Goal: Task Accomplishment & Management: Use online tool/utility

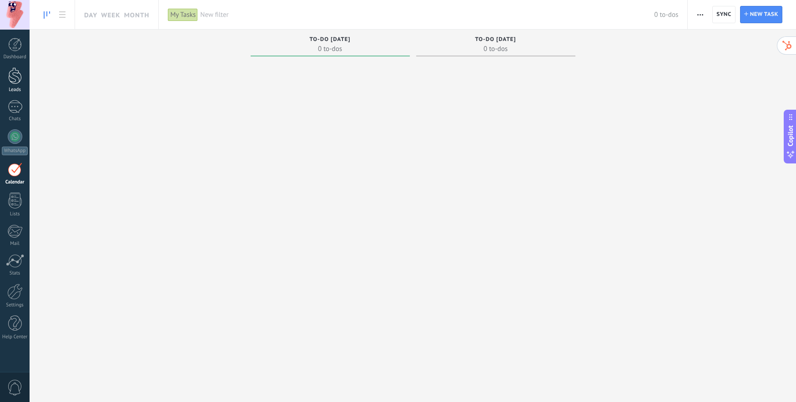
click at [15, 76] on div at bounding box center [15, 75] width 14 height 17
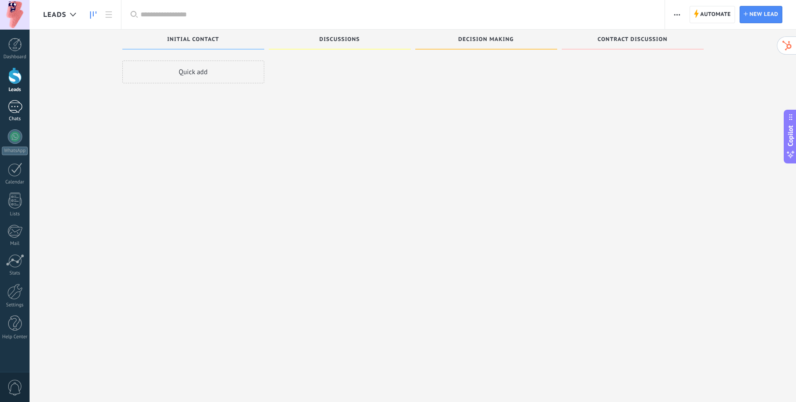
click at [15, 106] on div at bounding box center [15, 106] width 15 height 13
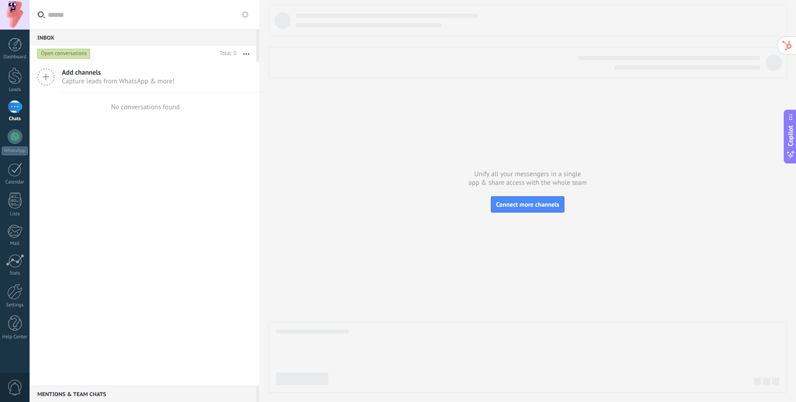
click at [45, 54] on div "Open conversations" at bounding box center [63, 53] width 53 height 11
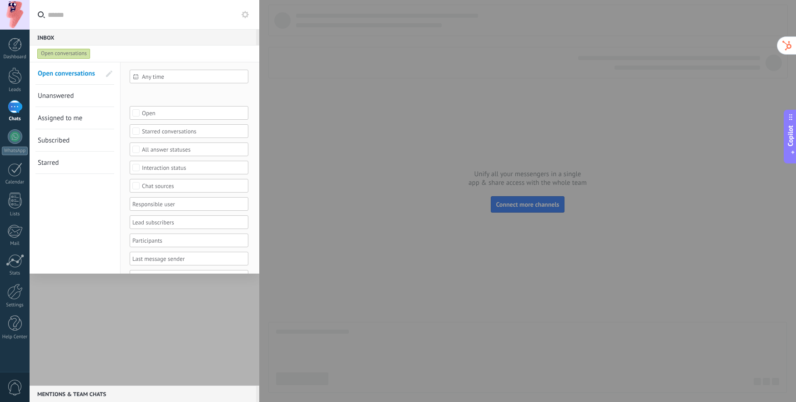
click at [62, 50] on div "Open conversations" at bounding box center [63, 53] width 53 height 11
click at [60, 52] on div "Open conversations" at bounding box center [63, 53] width 53 height 11
click at [195, 307] on div at bounding box center [145, 223] width 230 height 323
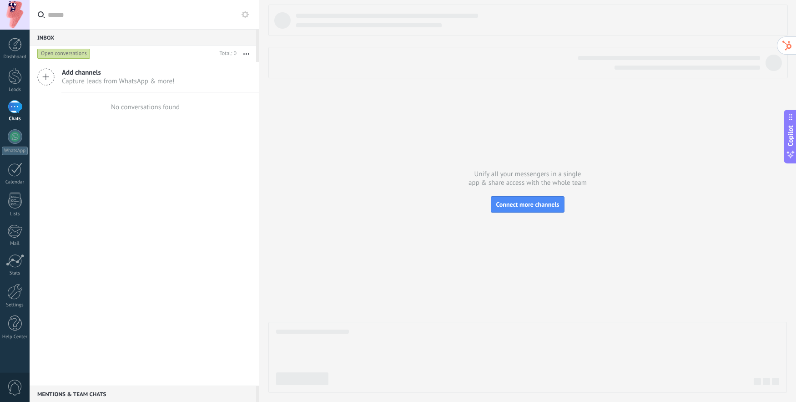
click at [56, 55] on div "Open conversations" at bounding box center [63, 53] width 53 height 11
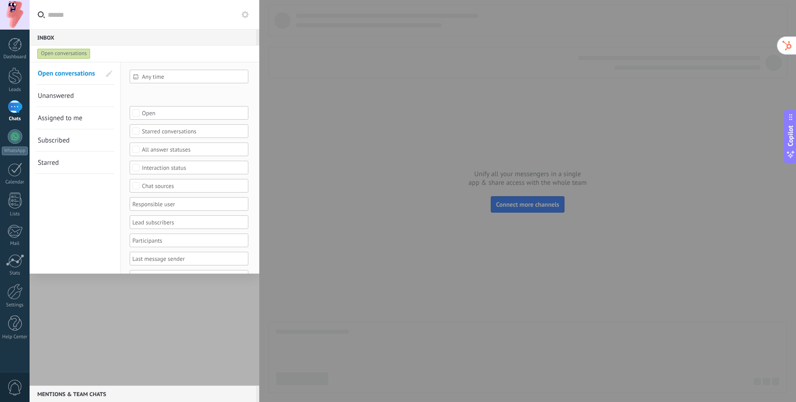
click at [133, 319] on div at bounding box center [145, 223] width 230 height 323
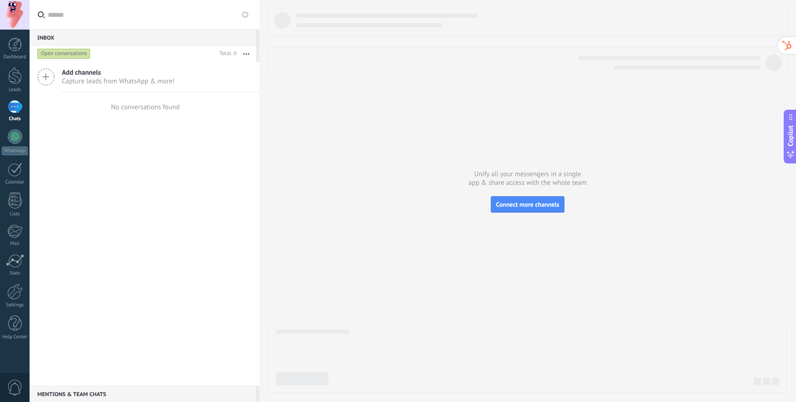
click at [44, 79] on icon at bounding box center [45, 76] width 17 height 17
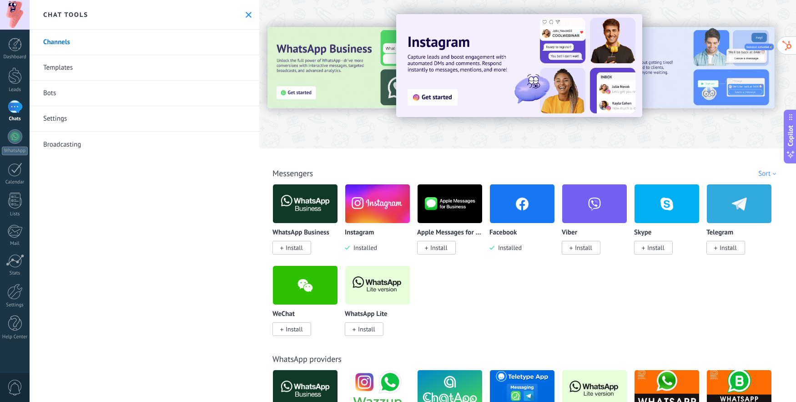
click at [383, 198] on img at bounding box center [377, 203] width 65 height 44
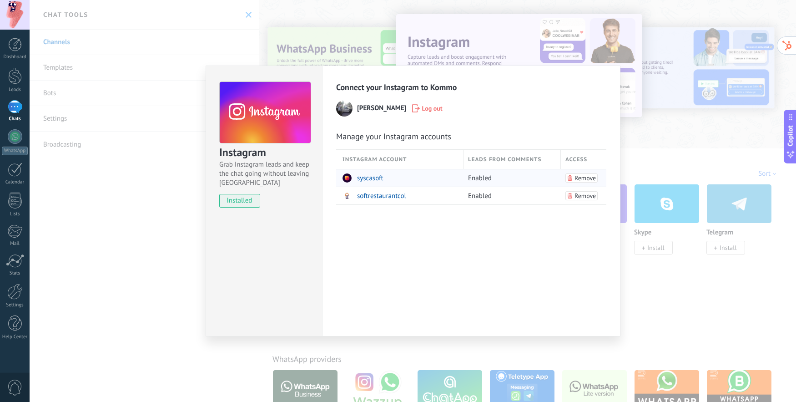
click at [453, 176] on div "syscasoft" at bounding box center [400, 177] width 116 height 17
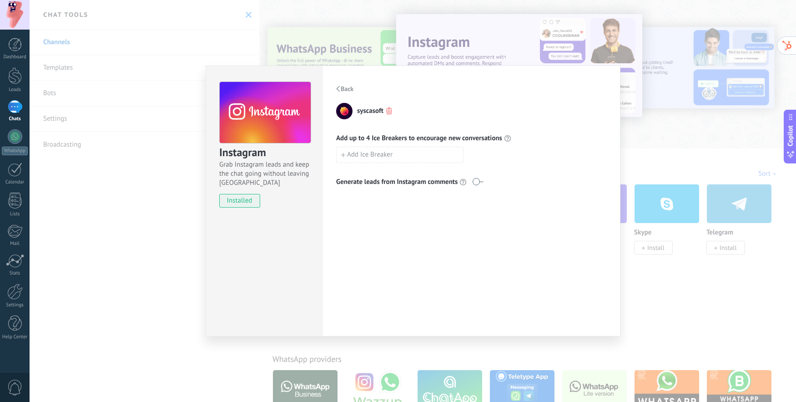
click at [180, 183] on div "Instagram Grab Instagram leads and keep the chat going without leaving [PERSON_…" at bounding box center [413, 201] width 766 height 402
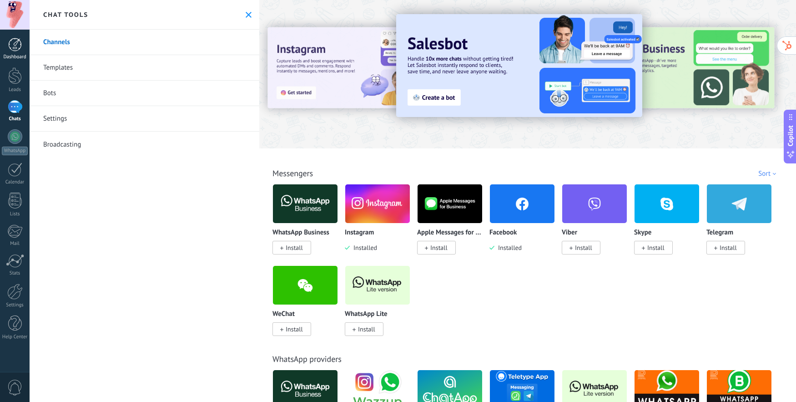
click at [15, 47] on div at bounding box center [15, 45] width 14 height 14
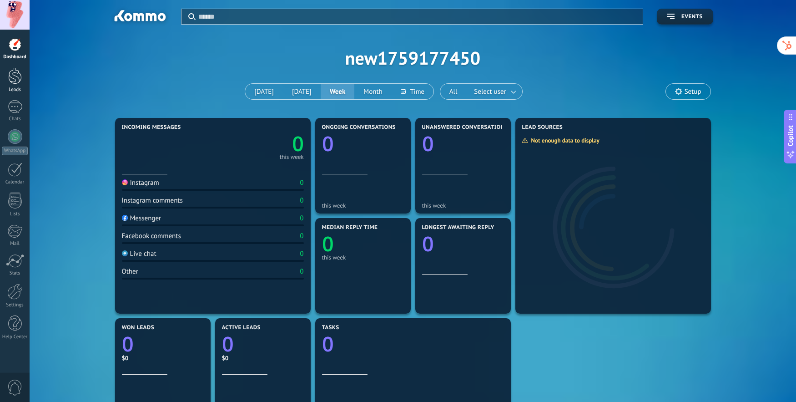
click at [11, 75] on div at bounding box center [15, 75] width 14 height 17
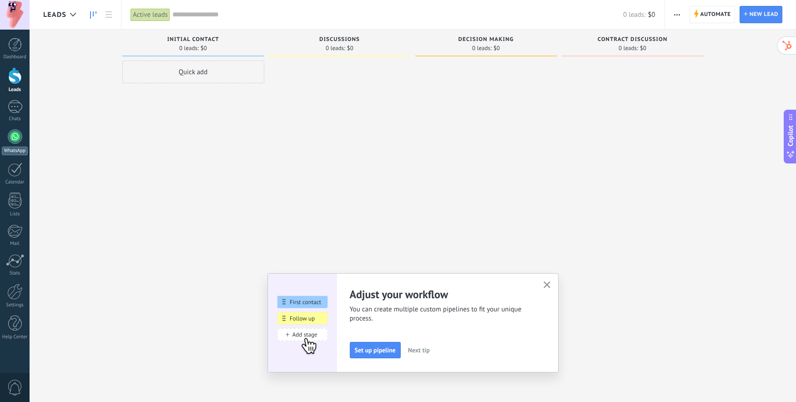
click at [18, 133] on div at bounding box center [15, 136] width 15 height 15
